Goal: Task Accomplishment & Management: Manage account settings

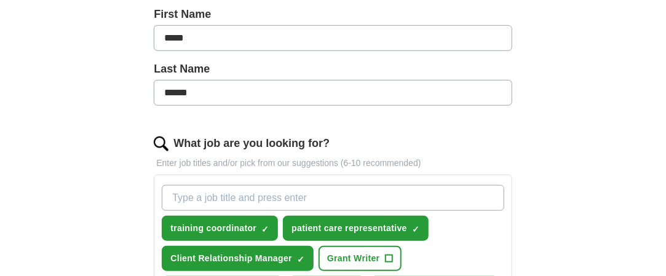
scroll to position [308, 0]
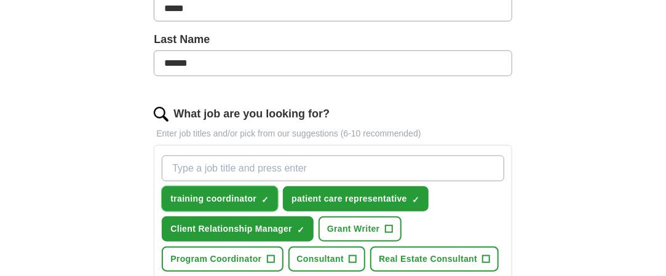
click at [0, 0] on span "×" at bounding box center [0, 0] width 0 height 0
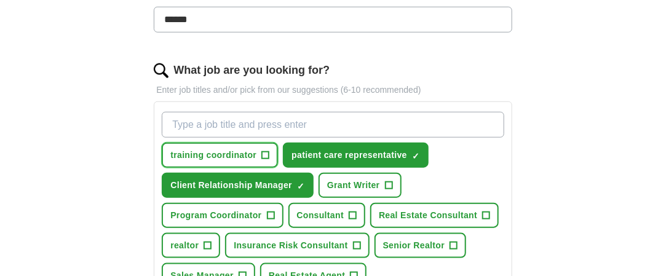
scroll to position [369, 0]
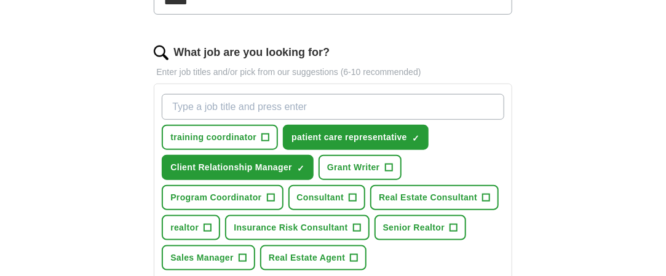
click at [186, 105] on input "What job are you looking for?" at bounding box center [333, 107] width 342 height 26
type input "early childhood consultant"
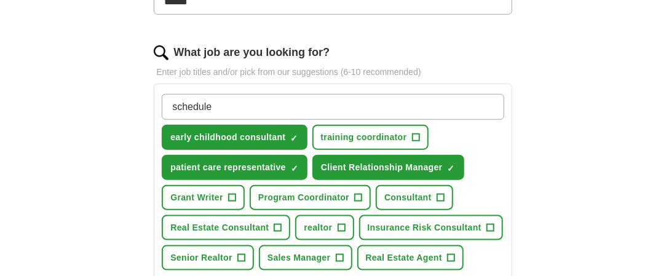
type input "scheduler"
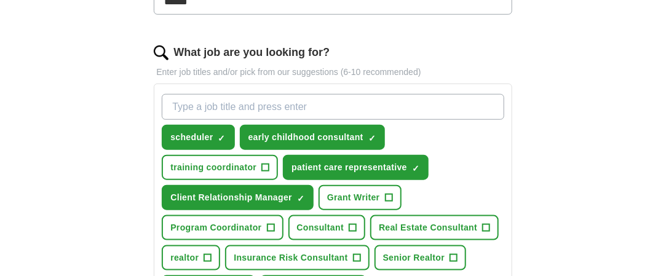
click at [217, 113] on input "What job are you looking for?" at bounding box center [333, 107] width 342 height 26
click at [203, 132] on span "scheduler" at bounding box center [191, 137] width 42 height 13
click at [172, 141] on span "scheduler" at bounding box center [191, 137] width 42 height 13
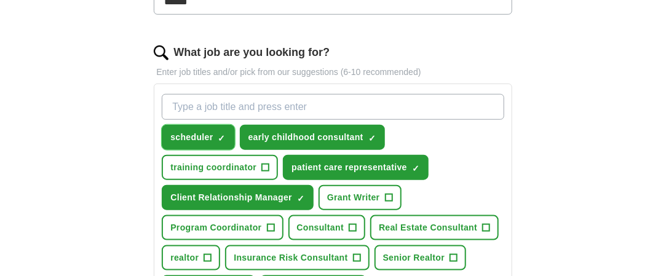
click at [172, 141] on span "scheduler" at bounding box center [191, 137] width 42 height 13
click at [132, 142] on div "Let ApplyIQ do the hard work of searching and applying for jobs. Just tell us w…" at bounding box center [333, 183] width 473 height 892
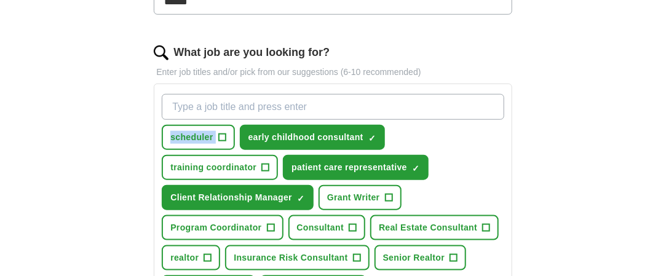
click at [132, 142] on div "Let ApplyIQ do the hard work of searching and applying for jobs. Just tell us w…" at bounding box center [333, 183] width 473 height 892
click at [134, 145] on div "Let ApplyIQ do the hard work of searching and applying for jobs. Just tell us w…" at bounding box center [333, 183] width 473 height 892
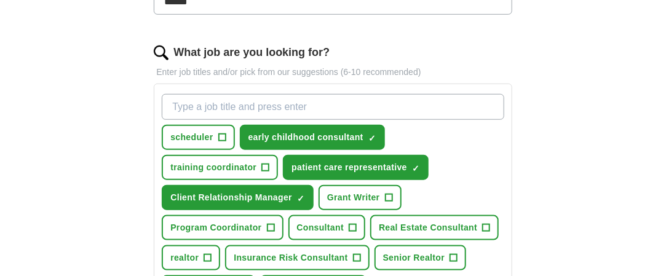
click at [128, 148] on div "Let ApplyIQ do the hard work of searching and applying for jobs. Just tell us w…" at bounding box center [333, 183] width 473 height 892
click at [128, 149] on div "Let ApplyIQ do the hard work of searching and applying for jobs. Just tell us w…" at bounding box center [333, 183] width 473 height 892
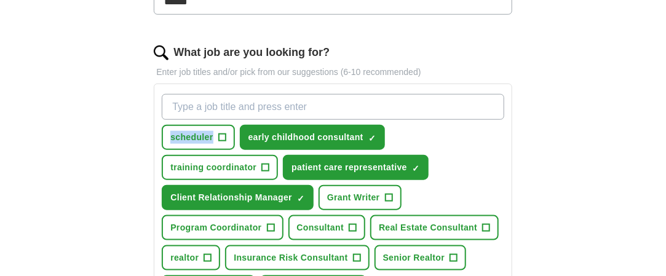
click at [128, 149] on div "Let ApplyIQ do the hard work of searching and applying for jobs. Just tell us w…" at bounding box center [333, 183] width 473 height 892
click at [128, 150] on div "Let ApplyIQ do the hard work of searching and applying for jobs. Just tell us w…" at bounding box center [333, 183] width 473 height 892
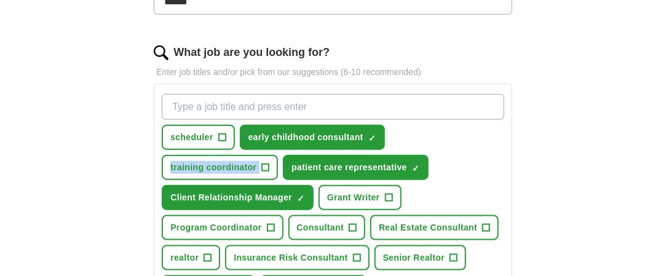
click at [128, 150] on div "Let ApplyIQ do the hard work of searching and applying for jobs. Just tell us w…" at bounding box center [333, 183] width 473 height 892
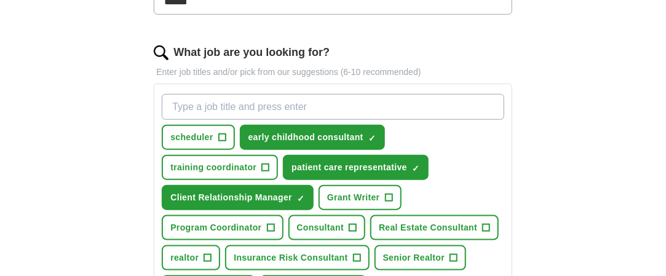
click at [103, 143] on div "Let ApplyIQ do the hard work of searching and applying for jobs. Just tell us w…" at bounding box center [333, 183] width 473 height 892
drag, startPoint x: 103, startPoint y: 143, endPoint x: 148, endPoint y: 126, distance: 48.1
click at [148, 126] on div "Let ApplyIQ do the hard work of searching and applying for jobs. Just tell us w…" at bounding box center [333, 183] width 473 height 892
click at [148, 122] on div "Let ApplyIQ do the hard work of searching and applying for jobs. Just tell us w…" at bounding box center [333, 183] width 473 height 892
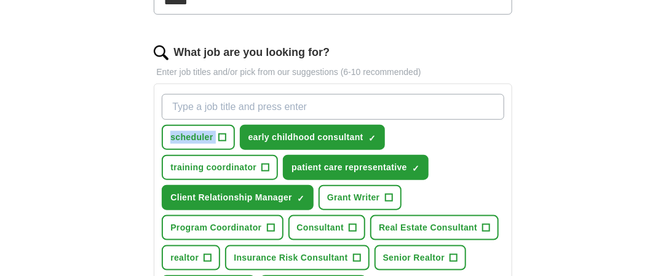
click at [148, 122] on div "Let ApplyIQ do the hard work of searching and applying for jobs. Just tell us w…" at bounding box center [333, 183] width 473 height 892
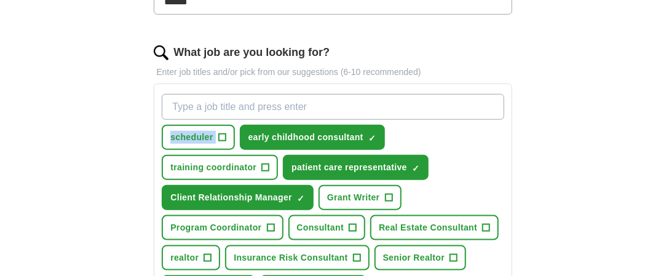
click at [148, 122] on div "Let ApplyIQ do the hard work of searching and applying for jobs. Just tell us w…" at bounding box center [333, 183] width 473 height 892
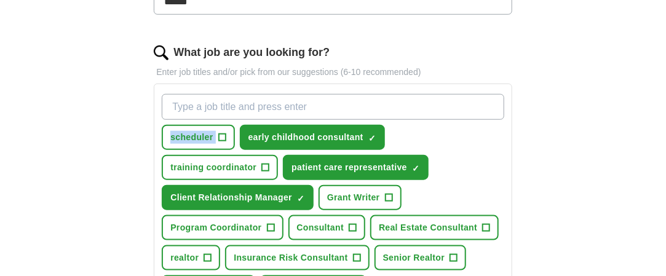
click at [148, 122] on div "Let ApplyIQ do the hard work of searching and applying for jobs. Just tell us w…" at bounding box center [333, 183] width 473 height 892
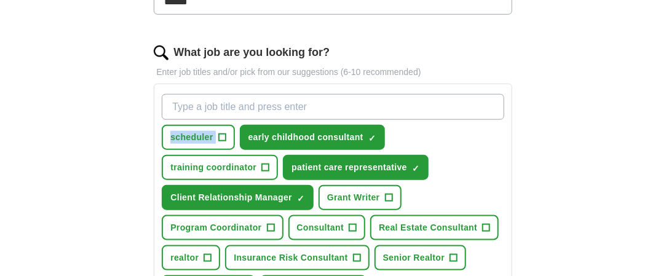
click at [148, 122] on div "Let ApplyIQ do the hard work of searching and applying for jobs. Just tell us w…" at bounding box center [333, 183] width 473 height 892
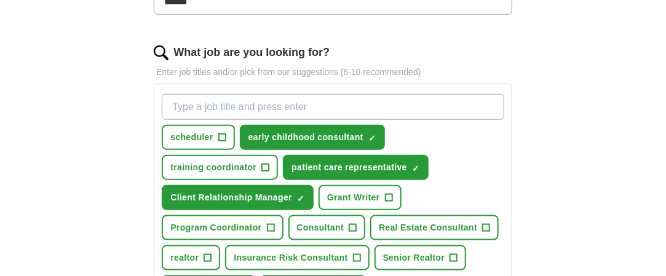
click at [148, 122] on div "Let ApplyIQ do the hard work of searching and applying for jobs. Just tell us w…" at bounding box center [333, 183] width 473 height 892
click at [86, 172] on div "ApplyIQ Let ApplyIQ do the hard work of searching and applying for jobs. Just t…" at bounding box center [333, 148] width 630 height 961
click at [449, 52] on div "What job are you looking for?" at bounding box center [333, 52] width 358 height 17
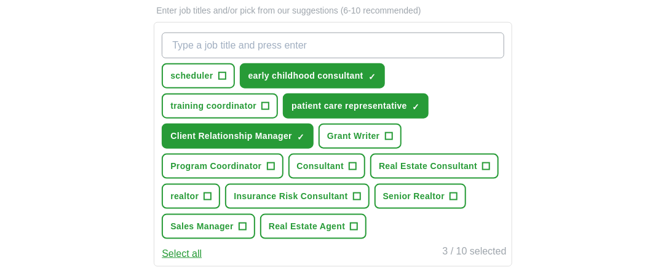
scroll to position [246, 0]
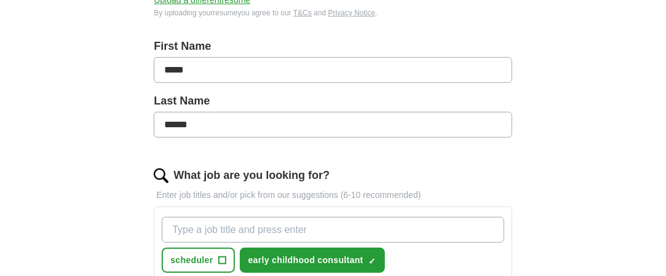
click at [179, 223] on input "What job are you looking for?" at bounding box center [333, 230] width 342 height 26
type input "customer service"
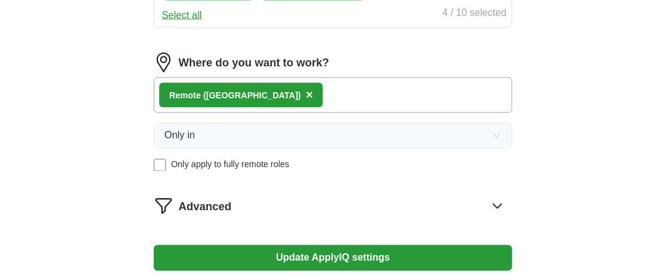
scroll to position [738, 0]
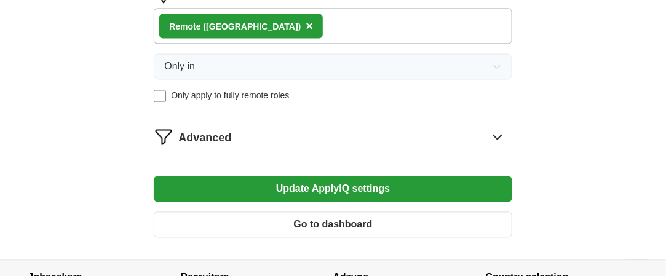
click at [376, 183] on button "Update ApplyIQ settings" at bounding box center [333, 190] width 358 height 26
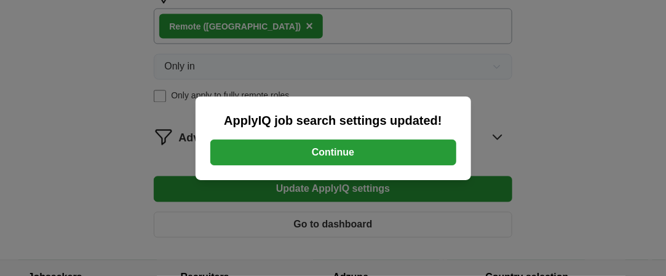
click at [353, 152] on button "Continue" at bounding box center [333, 153] width 246 height 26
